Goal: Navigation & Orientation: Find specific page/section

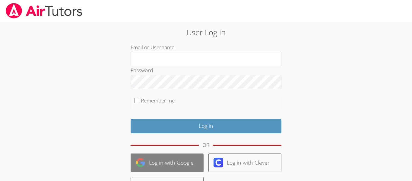
click at [158, 159] on link "Log in with Google" at bounding box center [167, 162] width 73 height 18
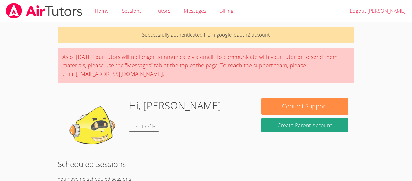
scroll to position [114, 0]
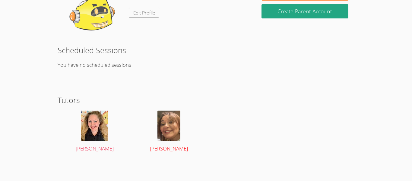
click at [159, 131] on img at bounding box center [168, 125] width 23 height 30
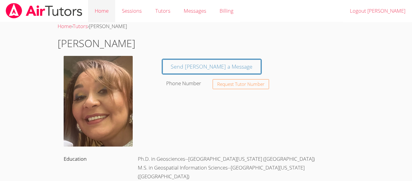
click at [95, 13] on link "Home" at bounding box center [101, 11] width 27 height 22
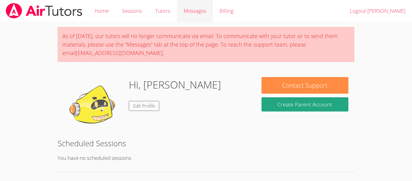
click at [197, 11] on span "Messages" at bounding box center [195, 10] width 23 height 7
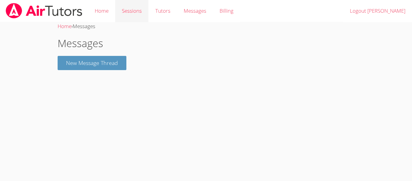
click at [136, 13] on link "Sessions" at bounding box center [131, 11] width 33 height 22
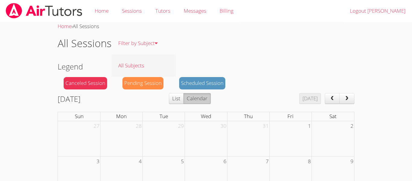
scroll to position [160, 0]
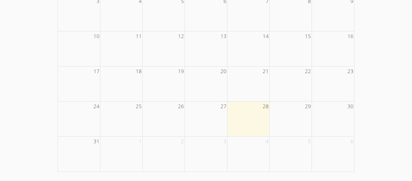
click at [240, 116] on td at bounding box center [248, 118] width 42 height 35
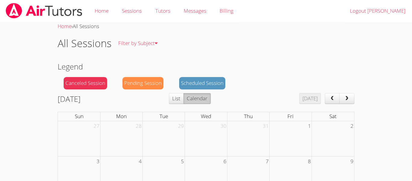
click at [211, 102] on button "Calendar" at bounding box center [196, 98] width 27 height 11
click at [184, 100] on button "List" at bounding box center [176, 98] width 15 height 11
